Goal: Check status: Check status

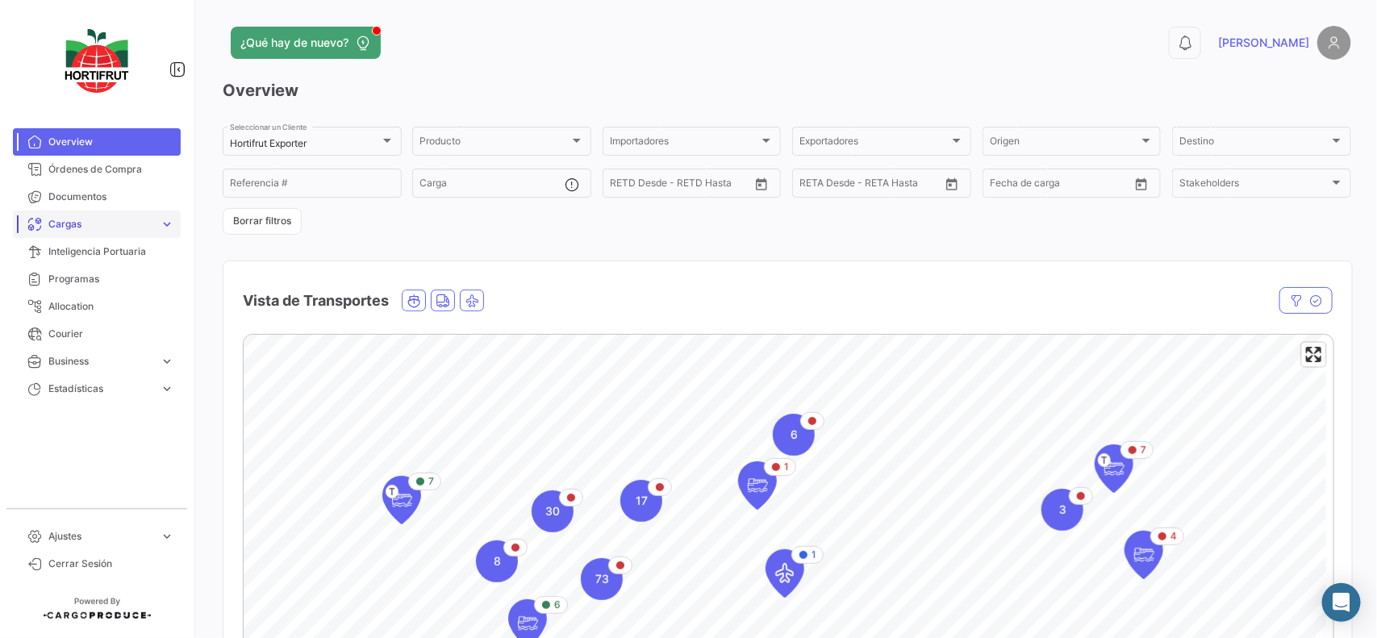
click at [130, 224] on span "Cargas" at bounding box center [100, 224] width 105 height 15
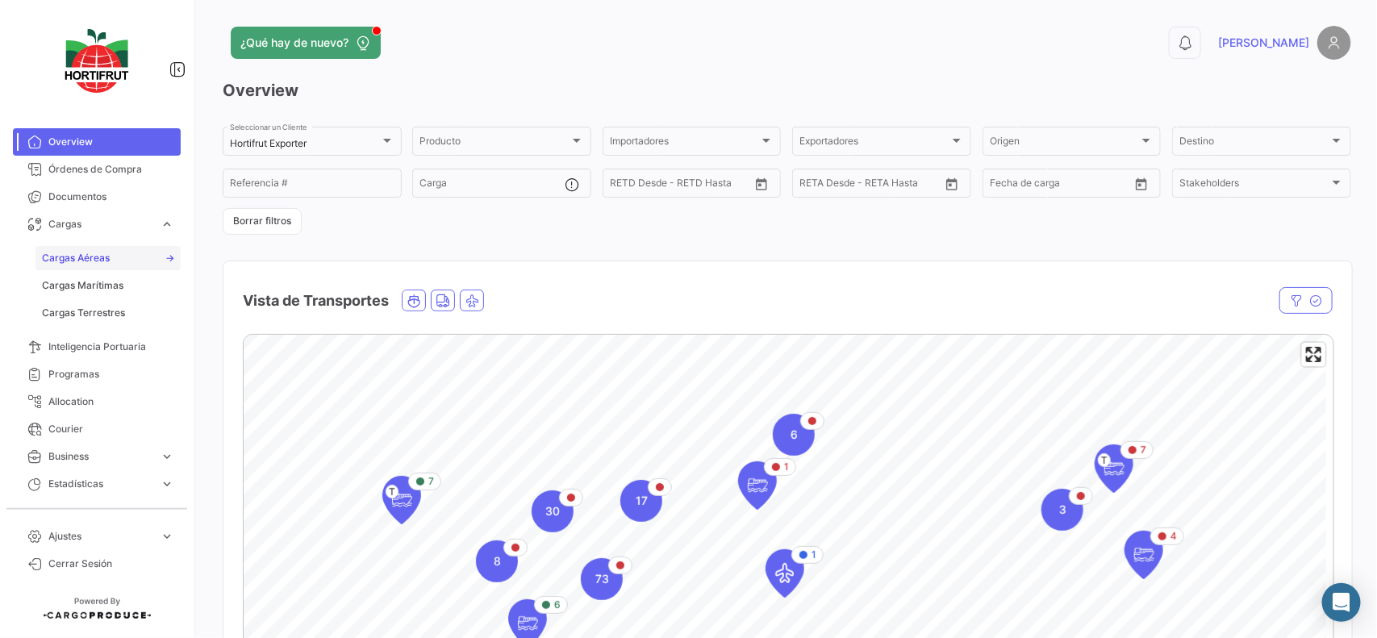
click at [135, 252] on link "Cargas Aéreas" at bounding box center [107, 258] width 145 height 24
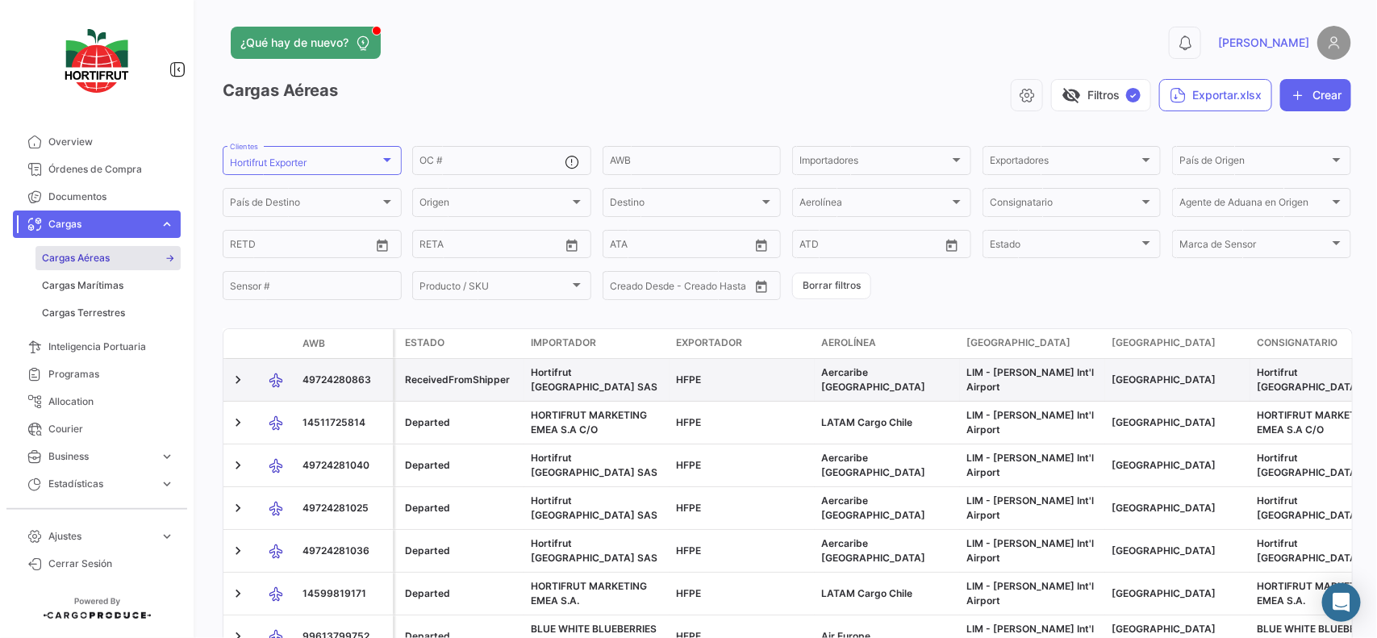
click at [343, 383] on span "49724280863" at bounding box center [336, 379] width 69 height 12
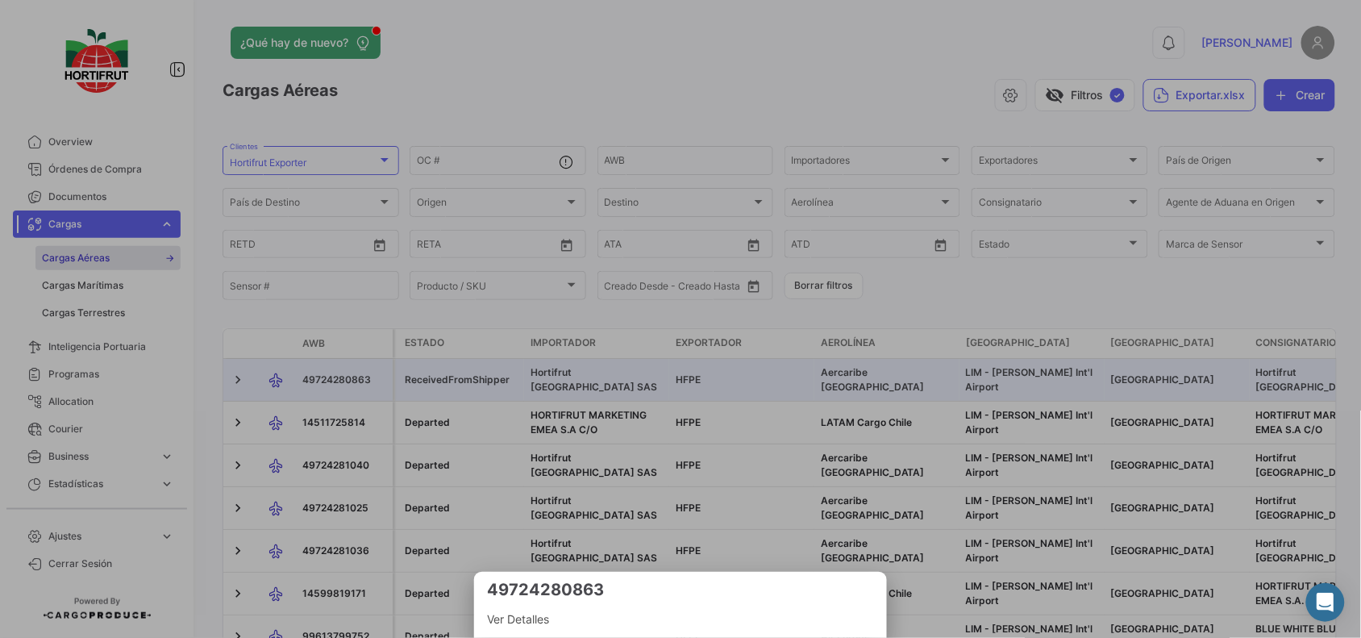
click at [355, 434] on div at bounding box center [680, 319] width 1361 height 638
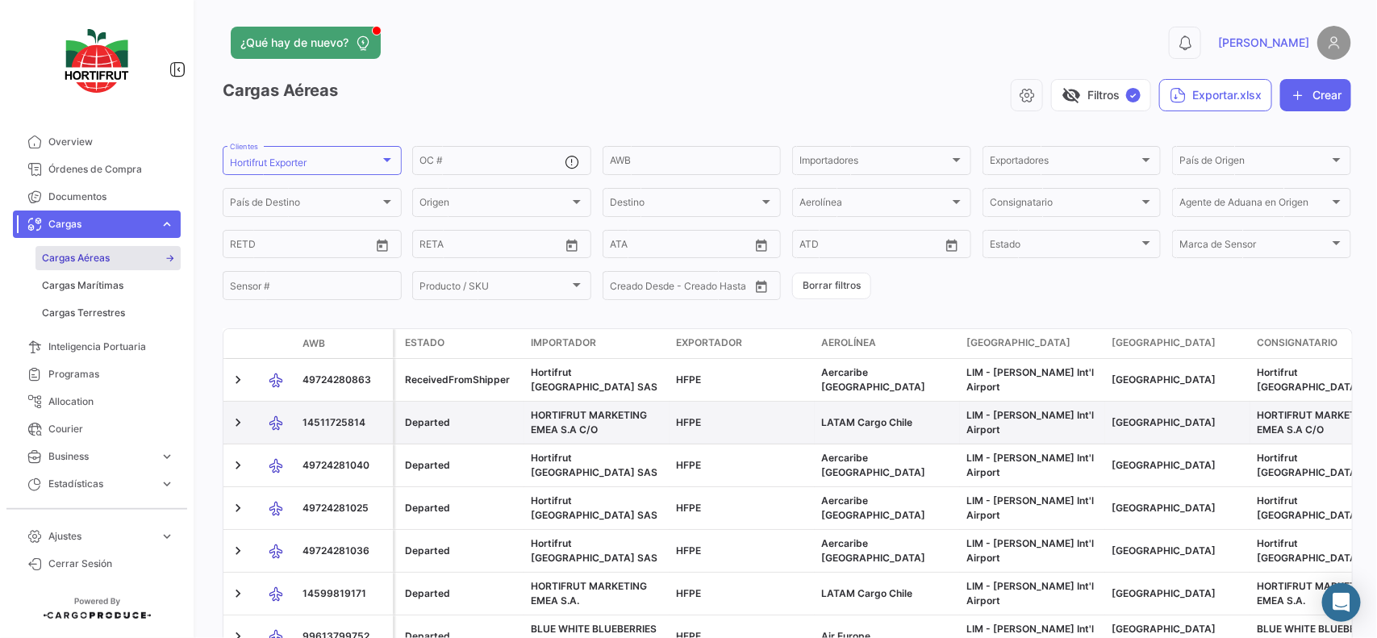
click at [932, 432] on datatable-body-cell "LATAM Cargo Chile" at bounding box center [887, 423] width 145 height 42
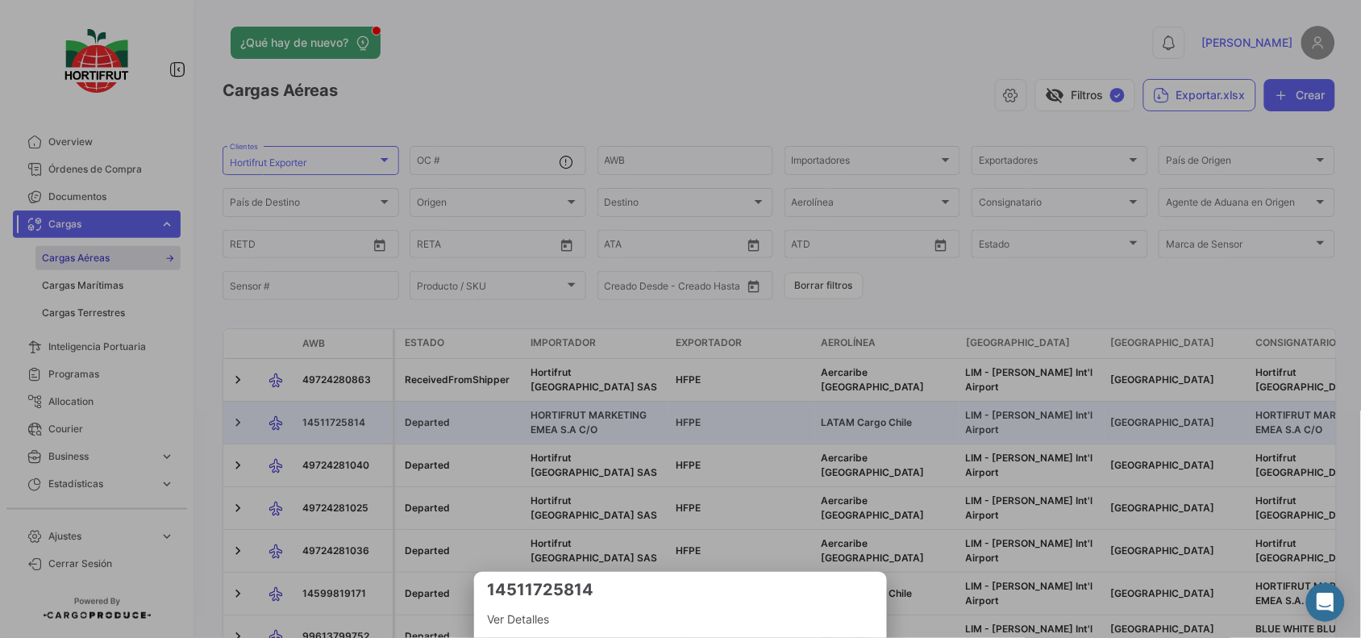
click at [529, 623] on span "Ver Detalles" at bounding box center [680, 619] width 387 height 19
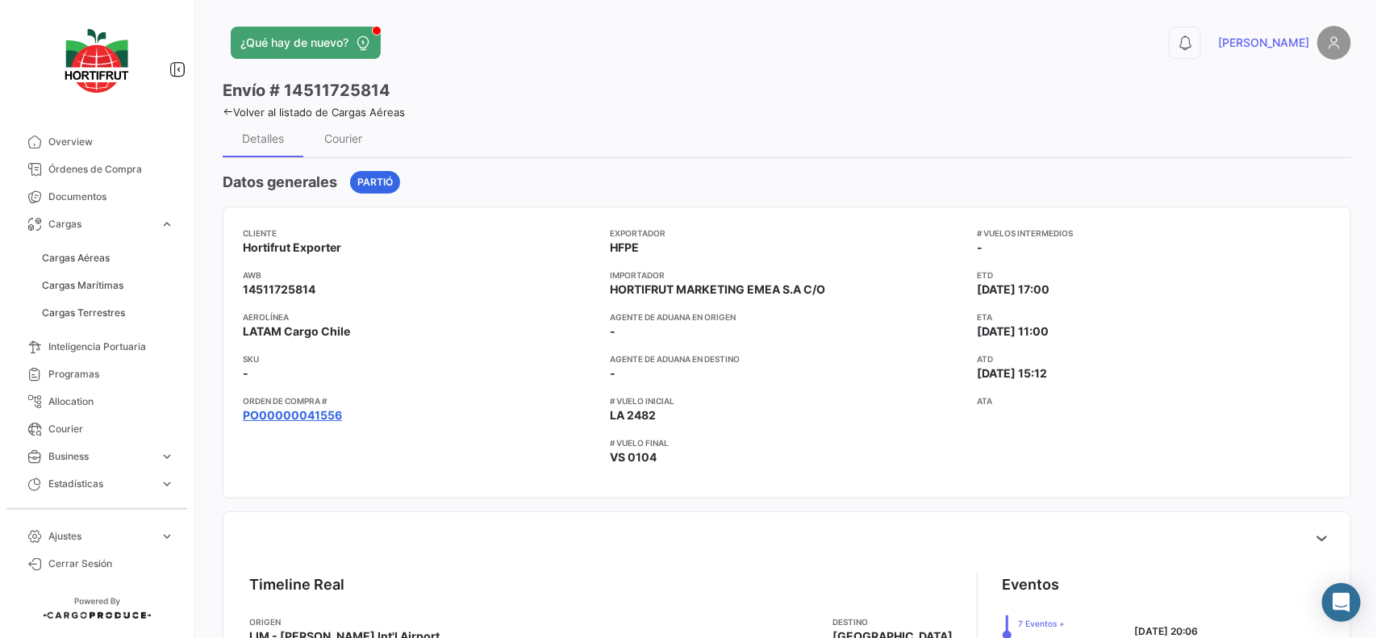
click at [294, 422] on link "PO00000041556" at bounding box center [292, 415] width 99 height 16
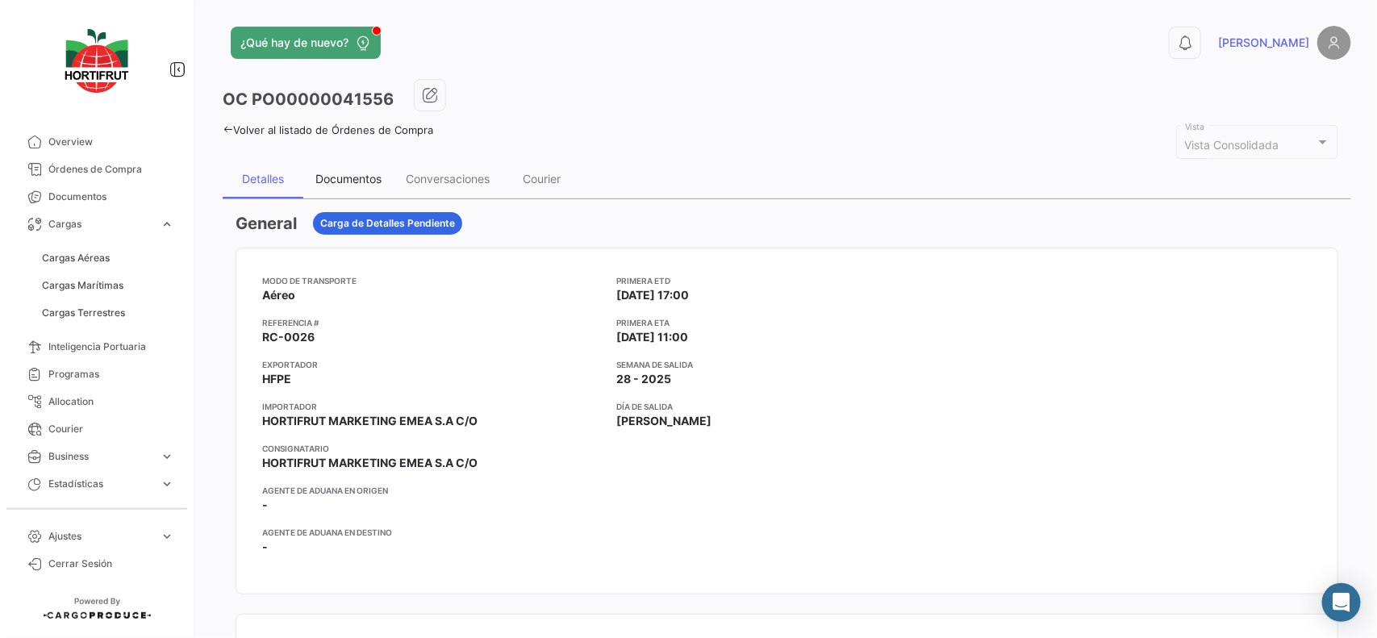
click at [360, 186] on div "Documentos" at bounding box center [348, 179] width 66 height 14
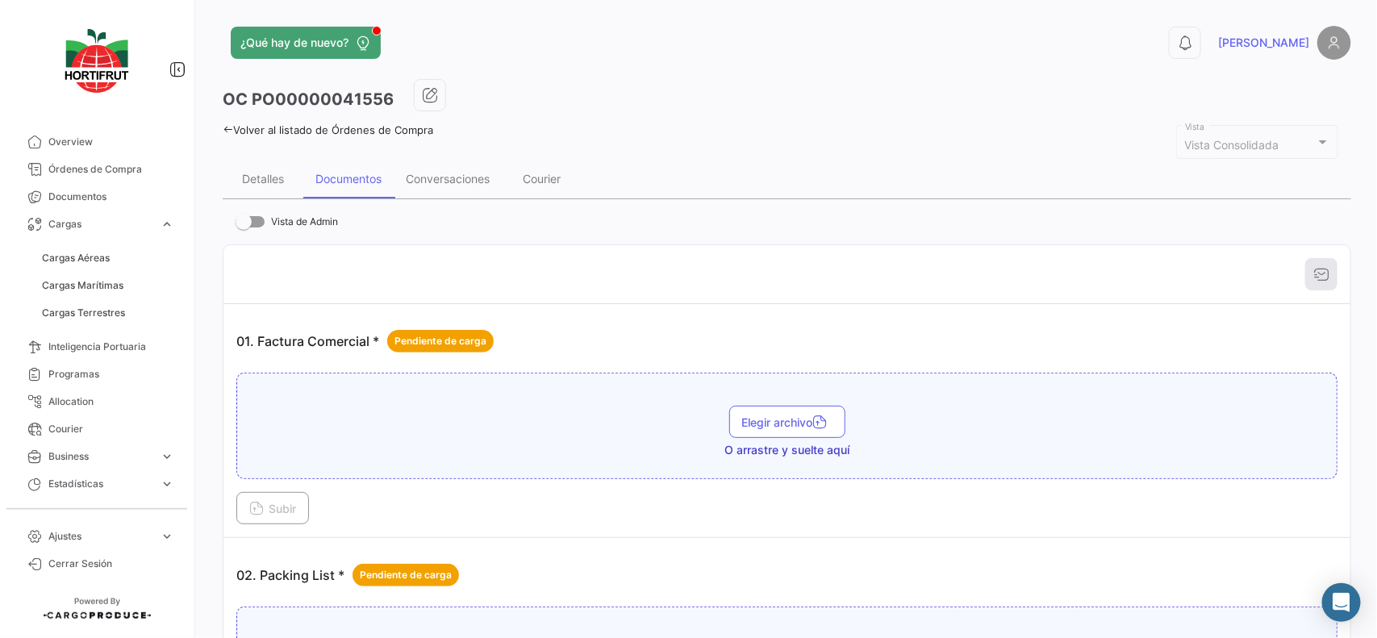
click at [436, 196] on div "Conversaciones" at bounding box center [448, 179] width 108 height 39
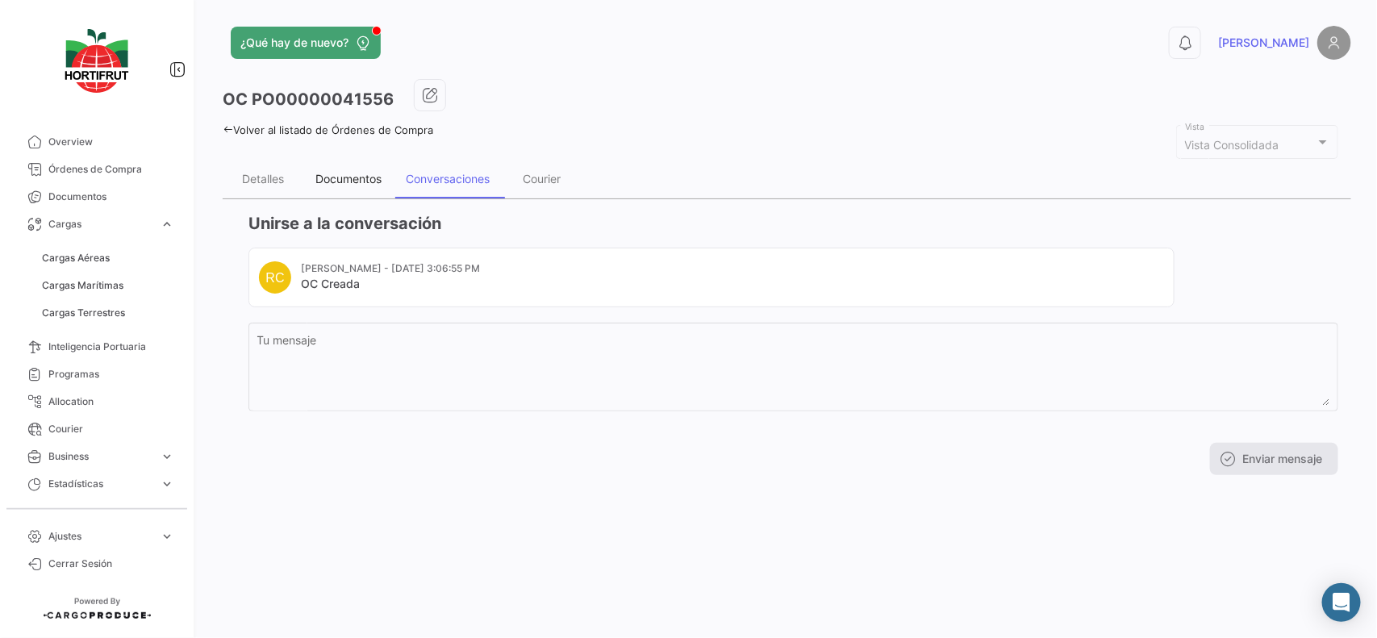
click at [341, 172] on div "Documentos" at bounding box center [348, 179] width 66 height 14
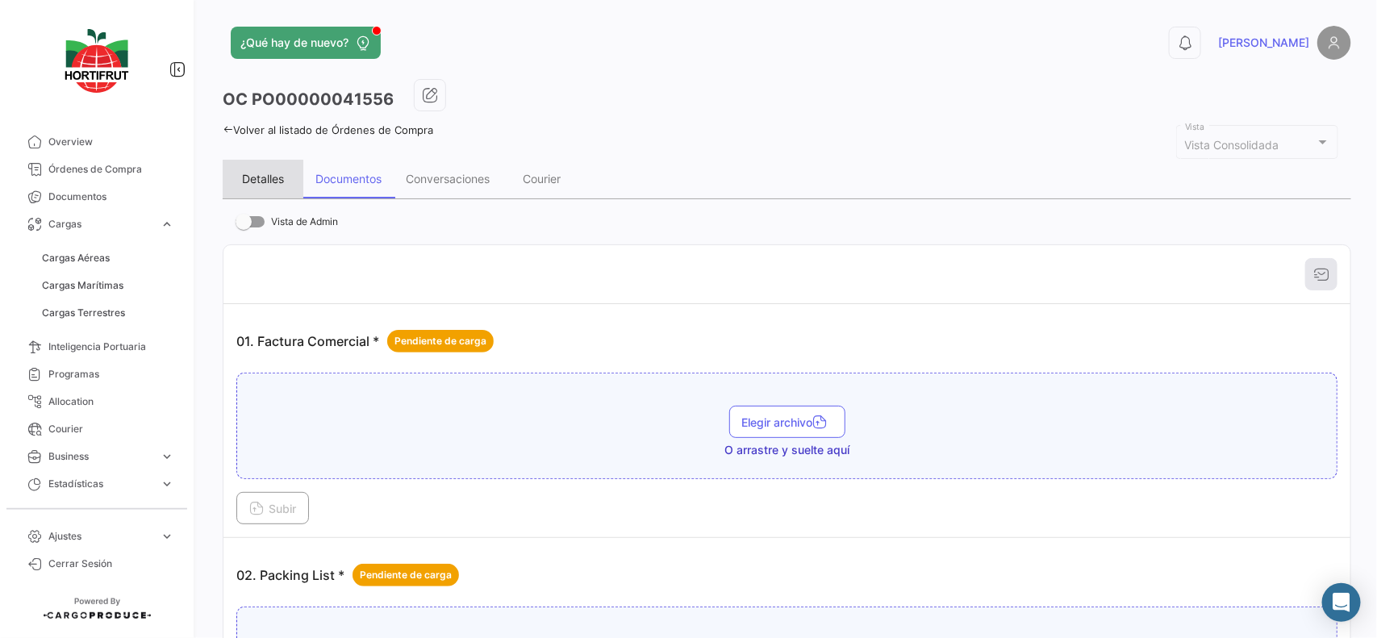
click at [283, 178] on div "Detalles" at bounding box center [263, 179] width 42 height 14
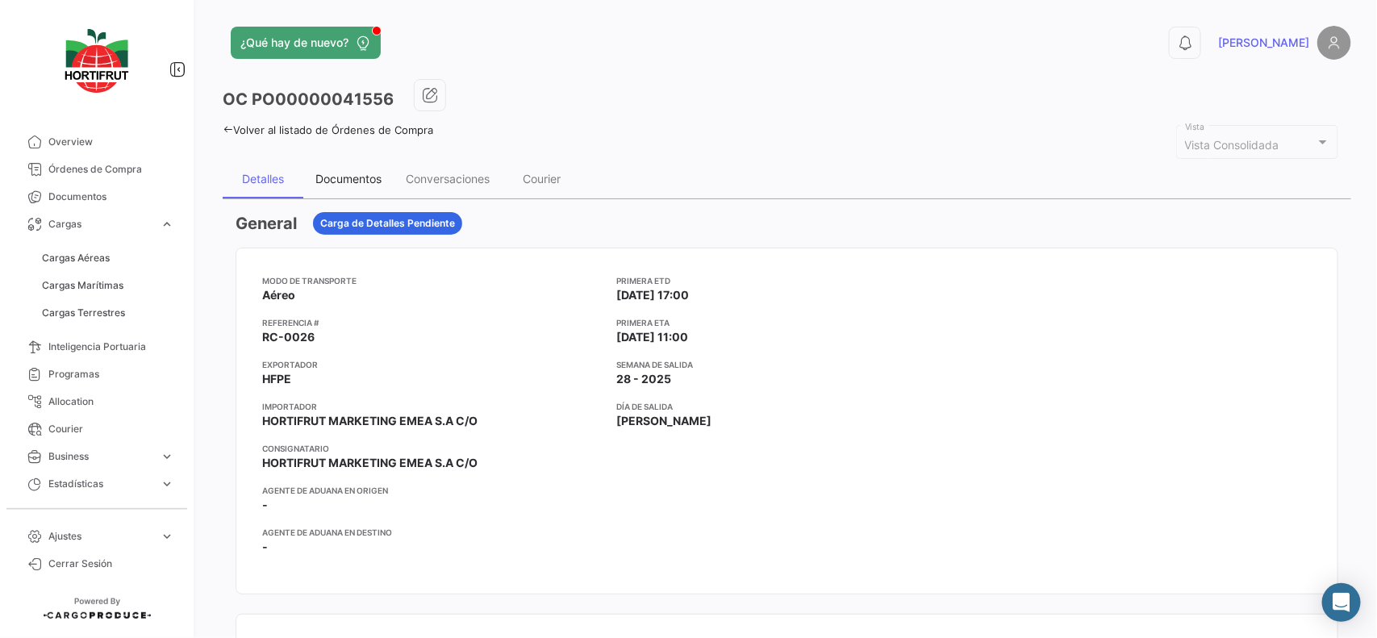
click at [324, 184] on div "Documentos" at bounding box center [348, 179] width 66 height 14
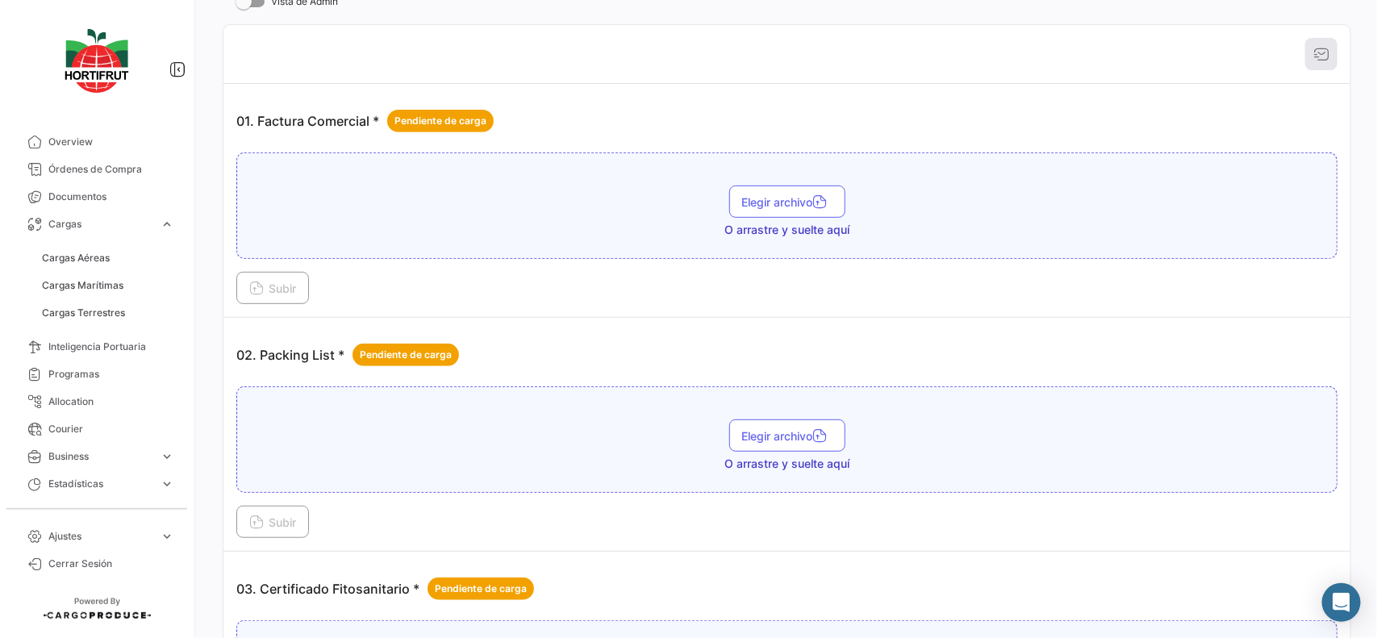
scroll to position [101, 0]
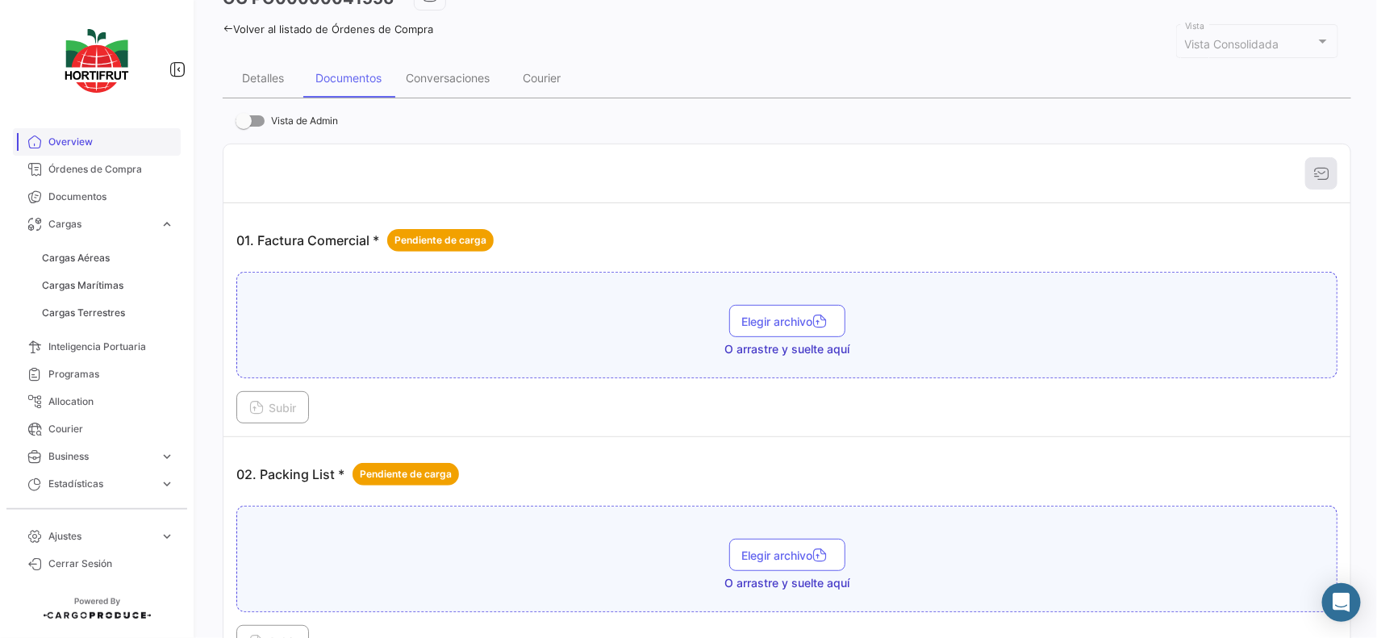
click at [98, 137] on span "Overview" at bounding box center [111, 142] width 126 height 15
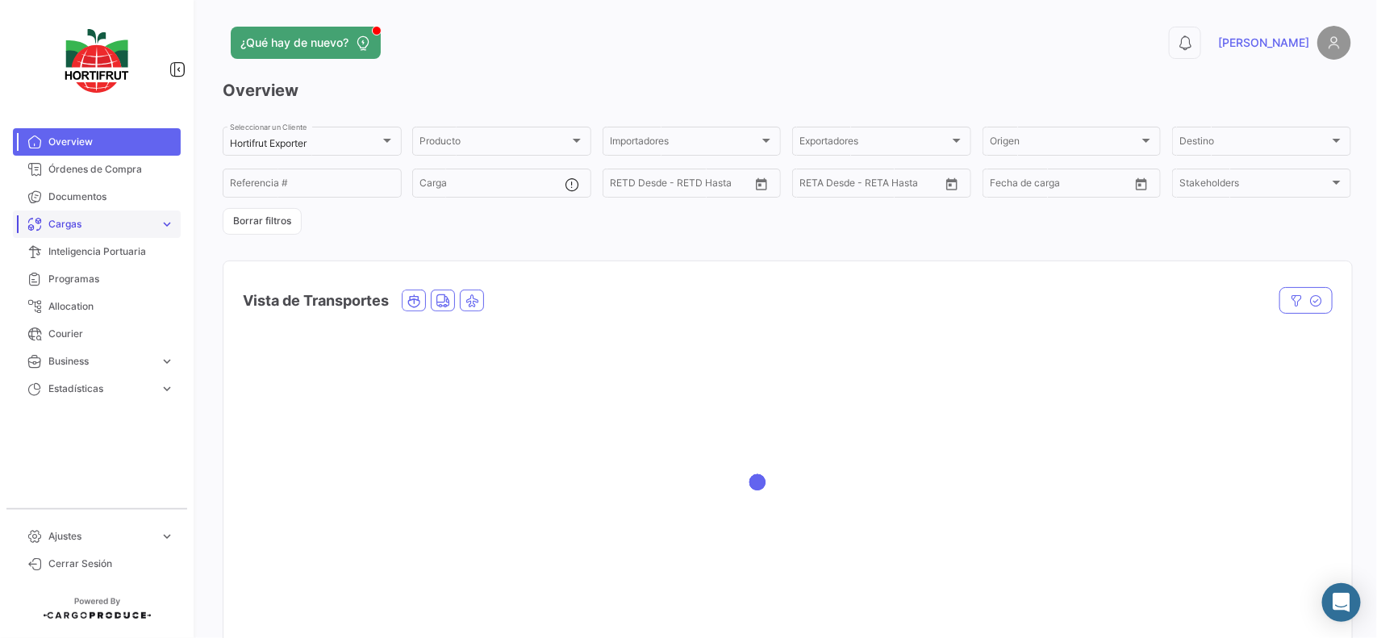
click at [79, 223] on span "Cargas" at bounding box center [100, 224] width 105 height 15
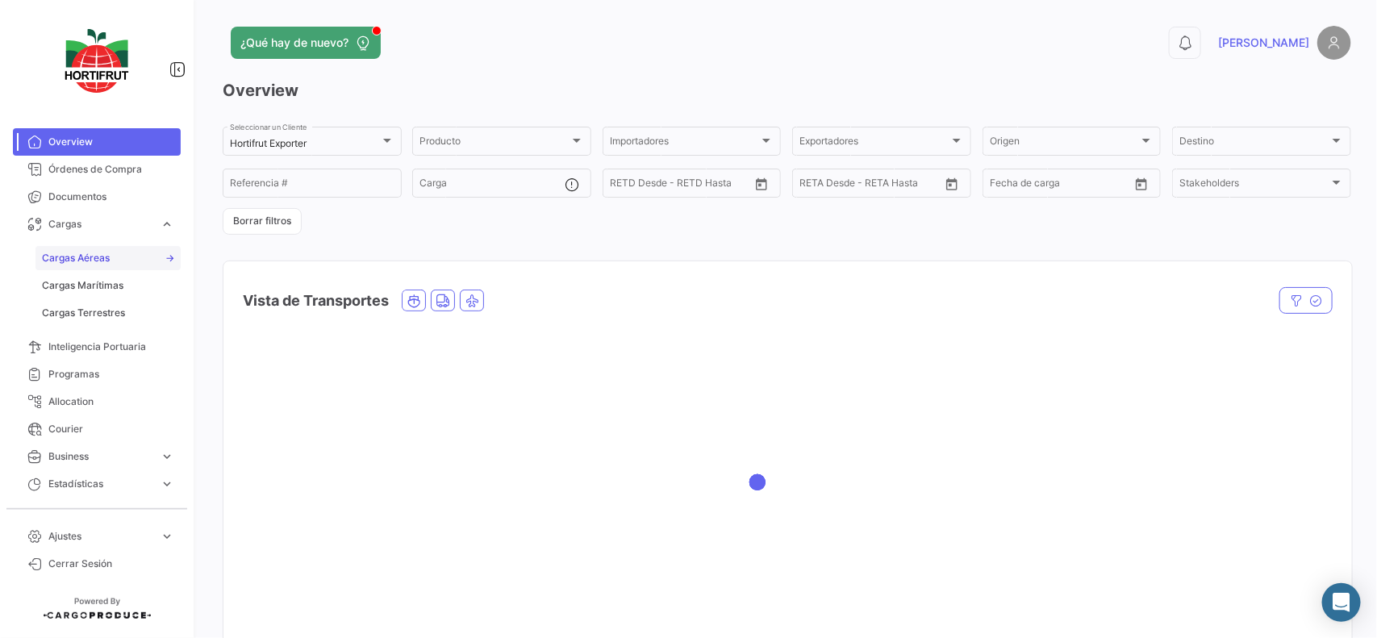
click at [147, 248] on link "Cargas Aéreas" at bounding box center [107, 258] width 145 height 24
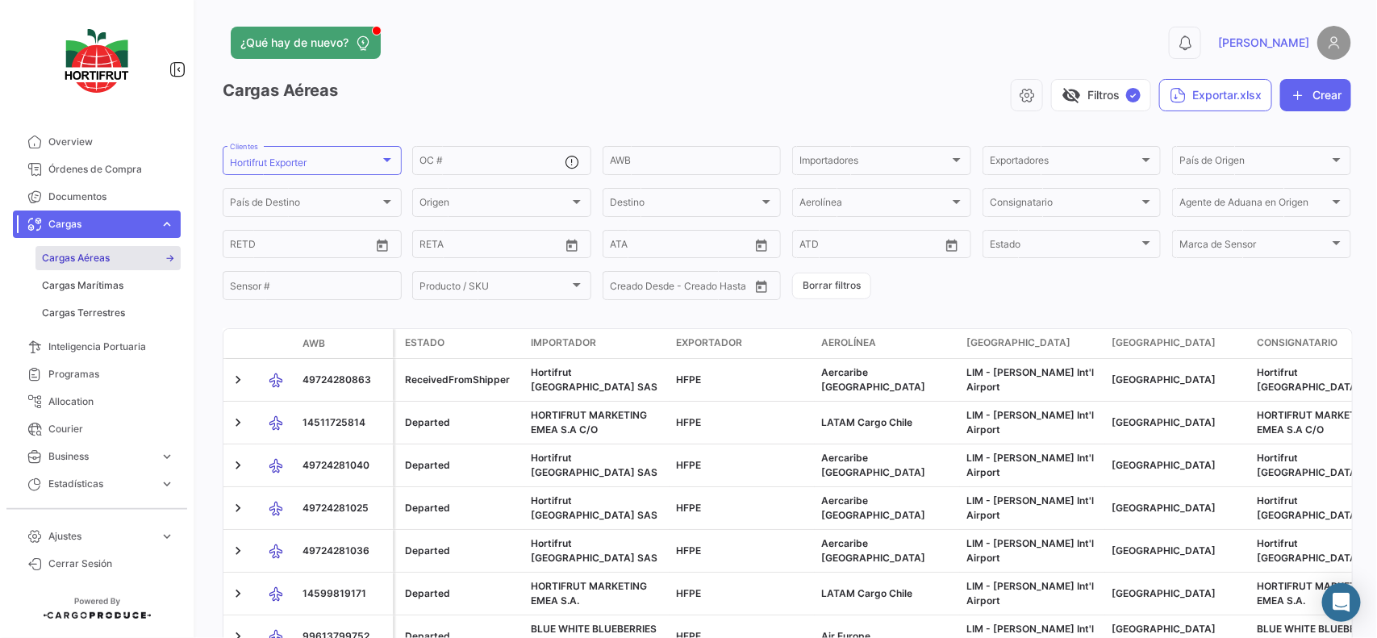
click at [115, 256] on link "Cargas Aéreas" at bounding box center [107, 258] width 145 height 24
